Goal: Task Accomplishment & Management: Manage account settings

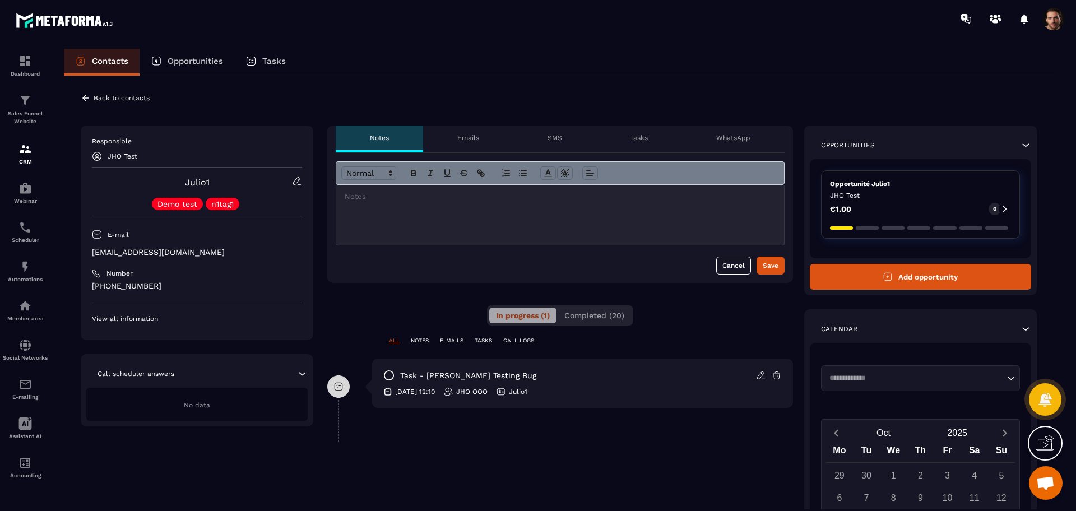
click at [590, 321] on button "Completed (20)" at bounding box center [594, 316] width 73 height 16
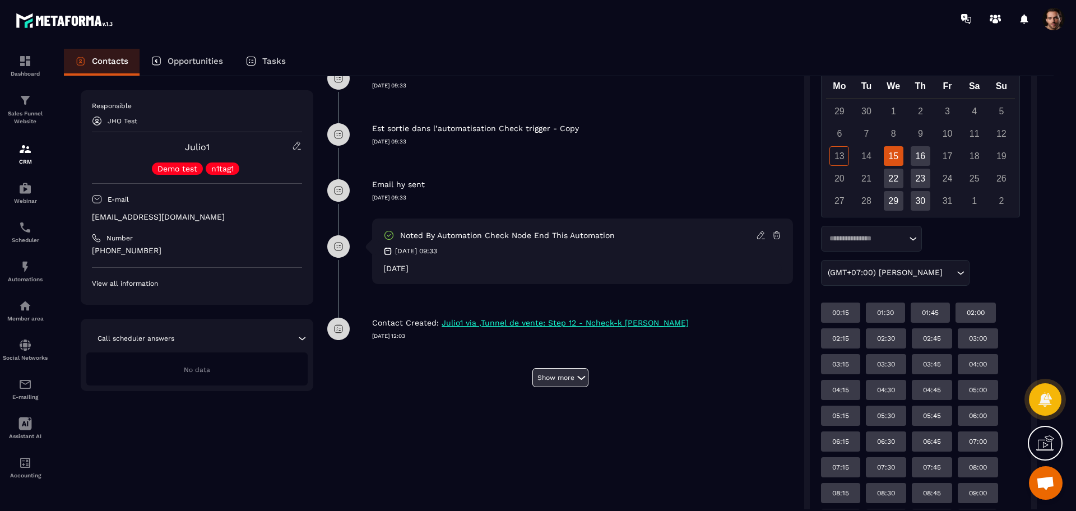
scroll to position [365, 0]
click at [569, 378] on button "Show more" at bounding box center [560, 377] width 56 height 19
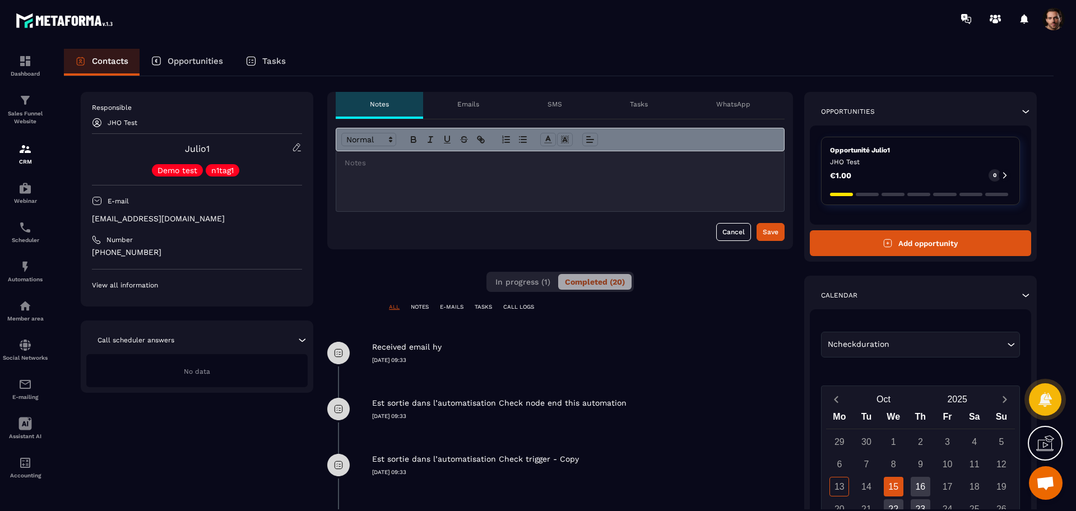
scroll to position [0, 0]
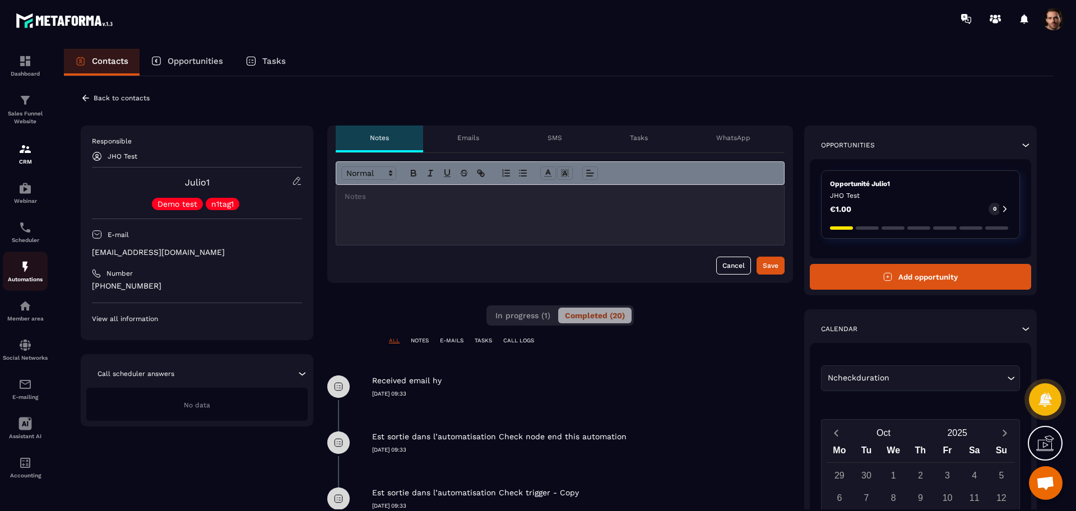
click at [17, 275] on div "Automations" at bounding box center [25, 271] width 45 height 22
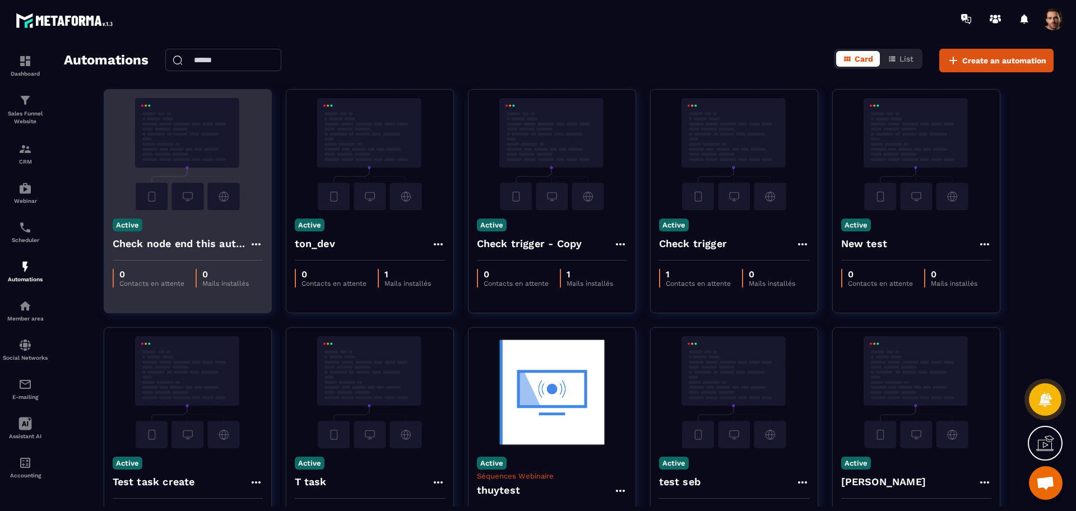
click at [260, 243] on icon at bounding box center [255, 244] width 13 height 13
click at [292, 270] on link "Edit" at bounding box center [283, 269] width 58 height 25
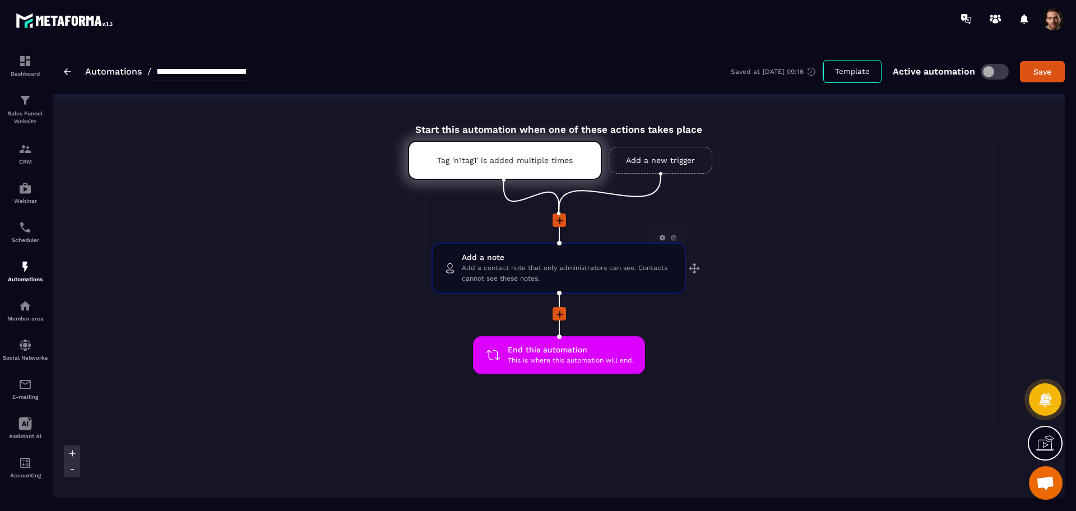
click at [671, 219] on div at bounding box center [668, 226] width 36 height 22
click at [630, 163] on link "Add a new trigger" at bounding box center [661, 160] width 104 height 27
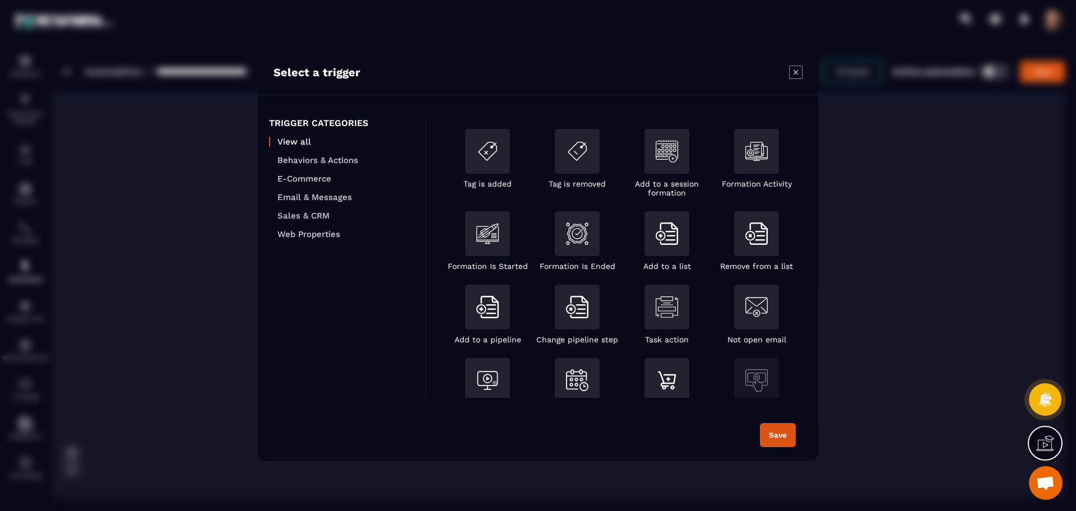
click at [793, 66] on div "Select a trigger" at bounding box center [538, 72] width 560 height 45
click at [794, 74] on icon "Modal window" at bounding box center [795, 72] width 13 height 13
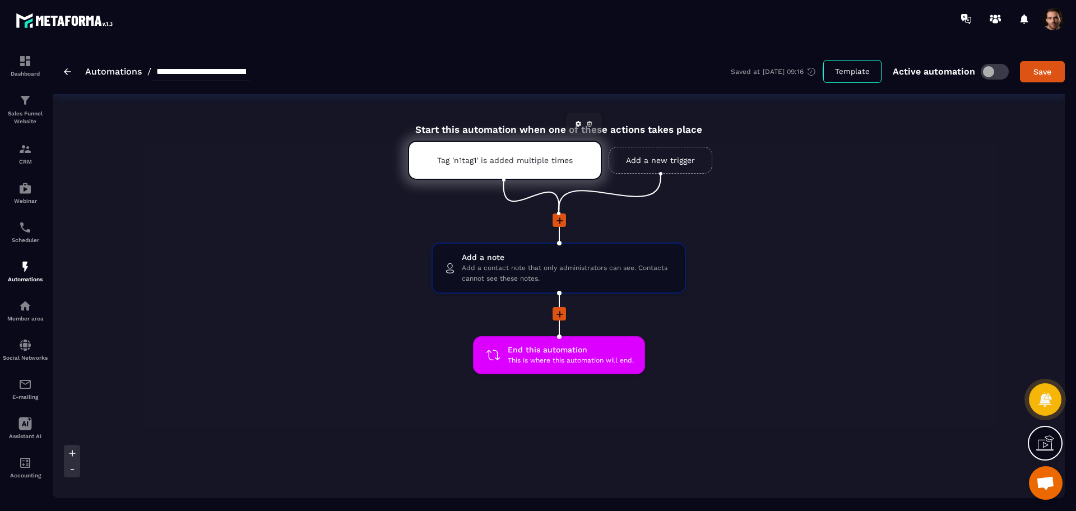
click at [589, 123] on icon at bounding box center [589, 123] width 7 height 7
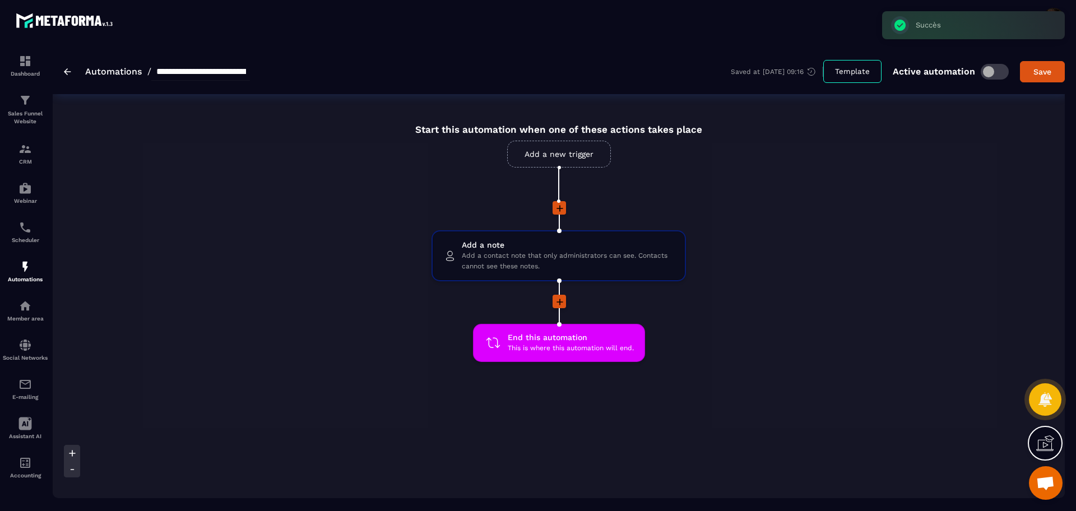
click at [996, 74] on span at bounding box center [995, 72] width 28 height 16
click at [1036, 67] on div "Save" at bounding box center [1042, 71] width 30 height 11
click at [15, 272] on div "Automations" at bounding box center [25, 271] width 45 height 22
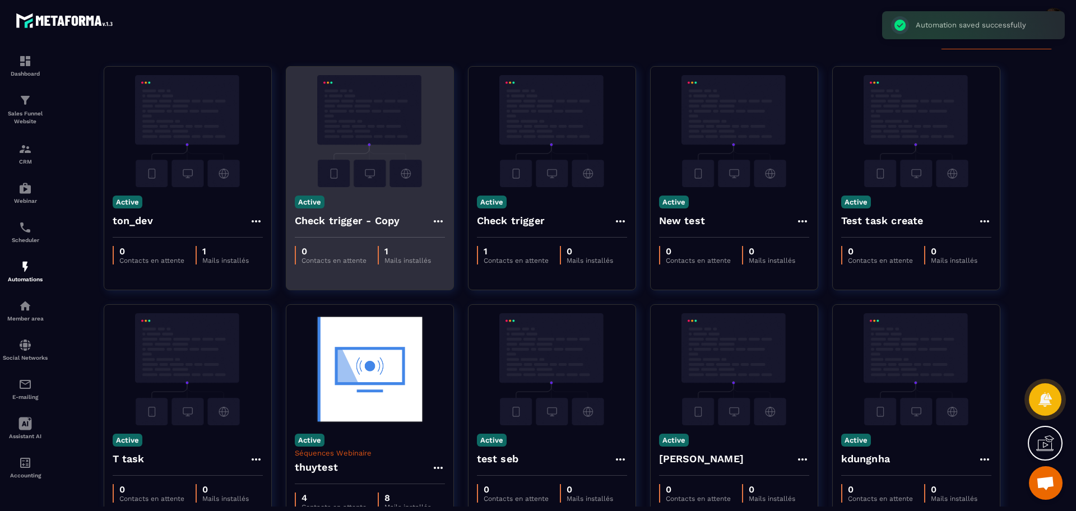
scroll to position [24, 0]
click at [442, 219] on icon at bounding box center [437, 220] width 13 height 13
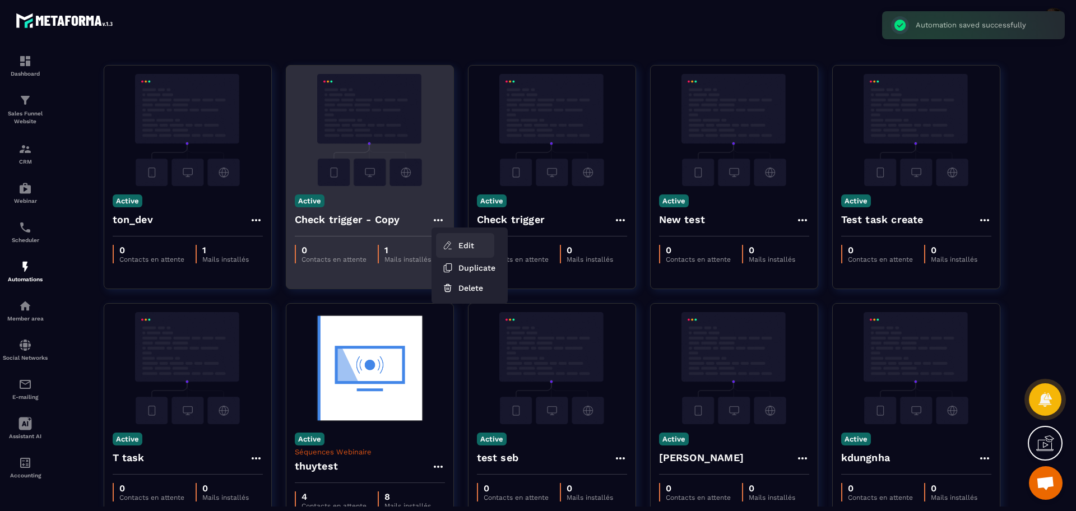
click at [456, 238] on link "Edit" at bounding box center [465, 245] width 58 height 25
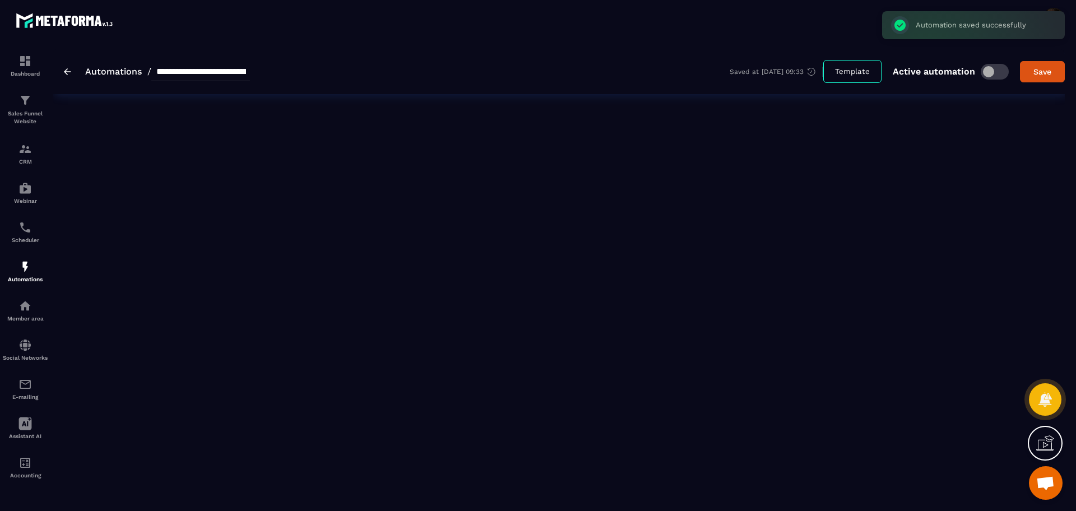
type input "**********"
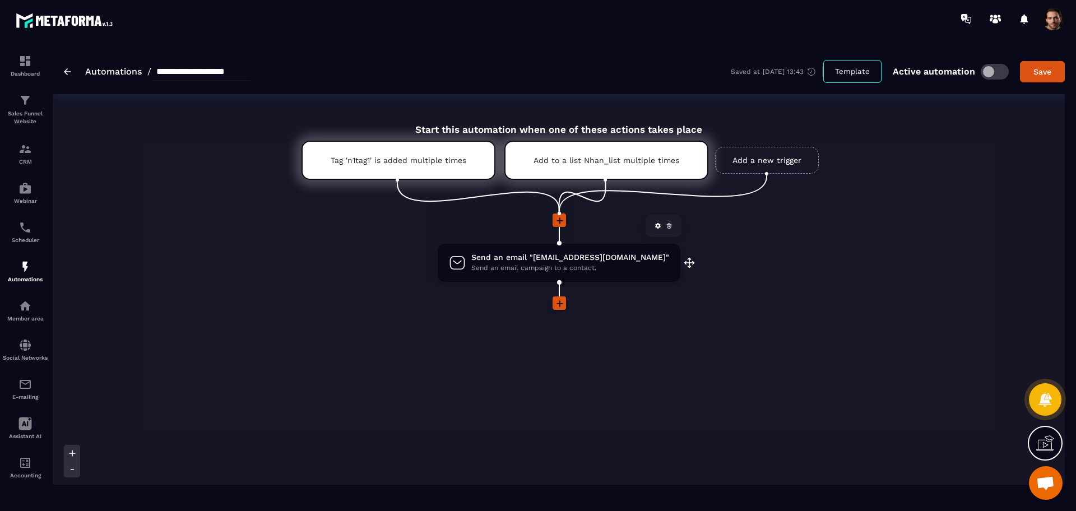
click at [666, 225] on icon at bounding box center [669, 225] width 7 height 7
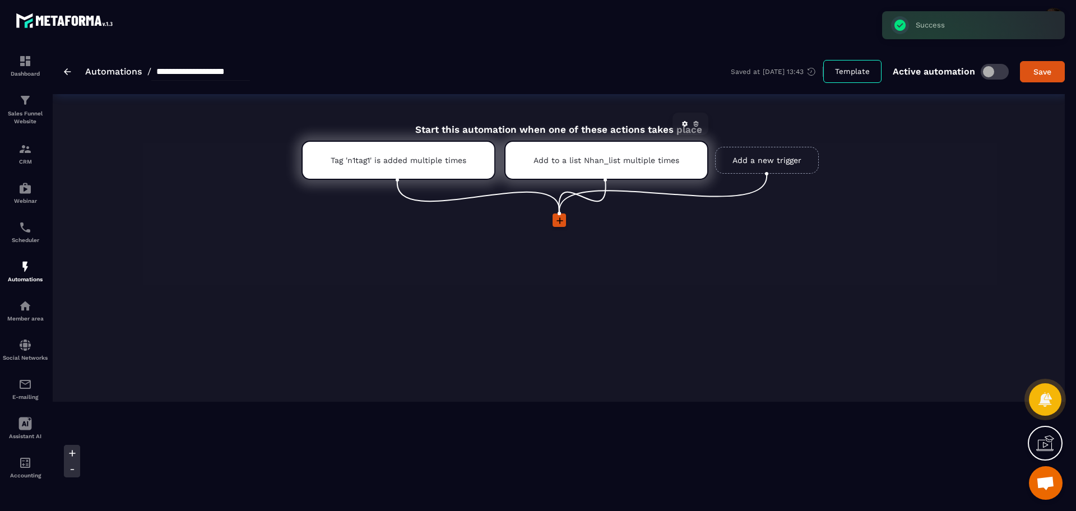
click at [694, 121] on icon at bounding box center [696, 123] width 7 height 7
click at [991, 69] on span at bounding box center [995, 72] width 28 height 16
click at [30, 273] on img at bounding box center [24, 266] width 13 height 13
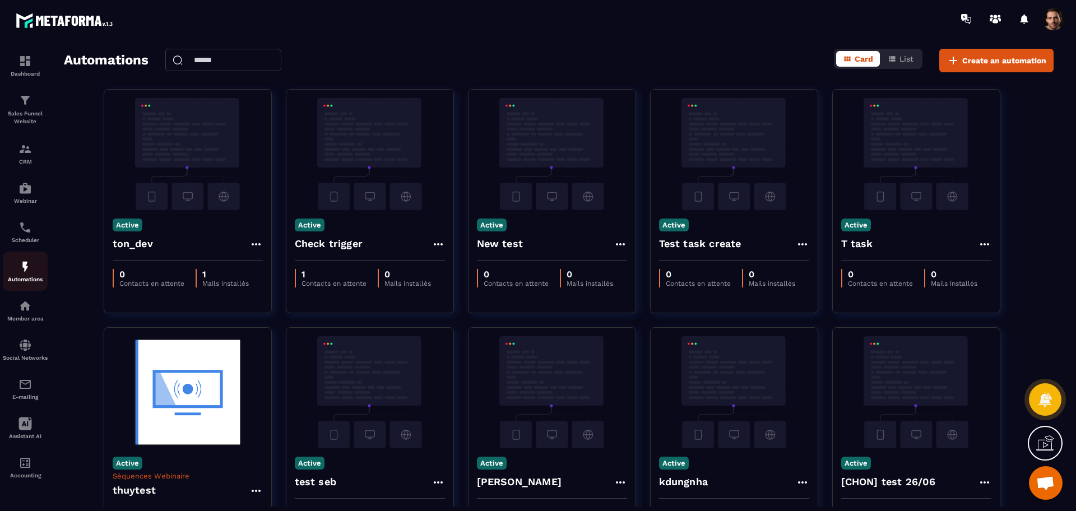
click at [34, 266] on div "Automations" at bounding box center [25, 271] width 45 height 22
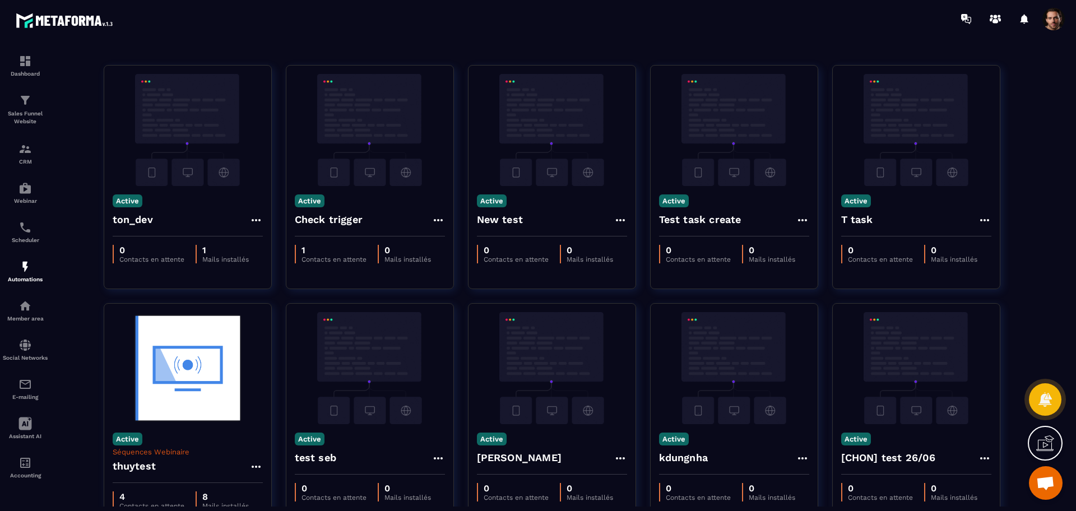
scroll to position [6, 0]
